Goal: Task Accomplishment & Management: Use online tool/utility

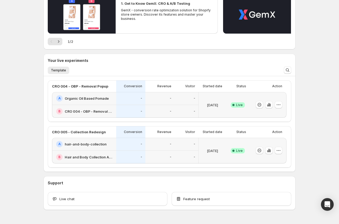
scroll to position [68, 0]
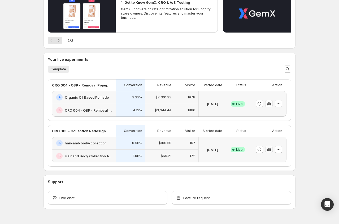
click at [269, 153] on button "button" at bounding box center [268, 149] width 7 height 7
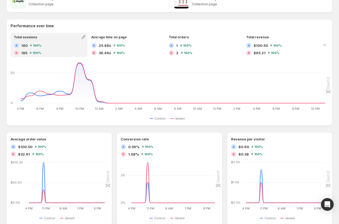
scroll to position [113, 0]
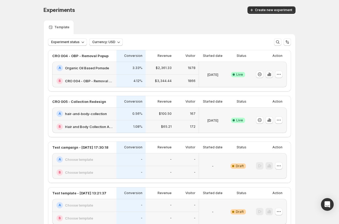
click at [269, 76] on icon "button" at bounding box center [268, 74] width 5 height 5
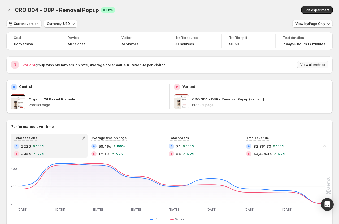
click at [312, 65] on span "View all metrics" at bounding box center [312, 65] width 25 height 4
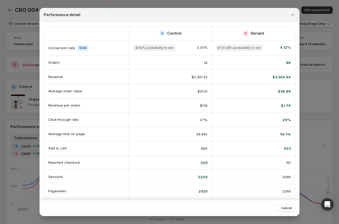
click at [324, 98] on div at bounding box center [169, 112] width 339 height 224
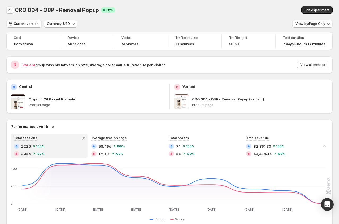
click at [9, 12] on icon "Back" at bounding box center [9, 9] width 5 height 5
